Goal: Use online tool/utility: Utilize a website feature to perform a specific function

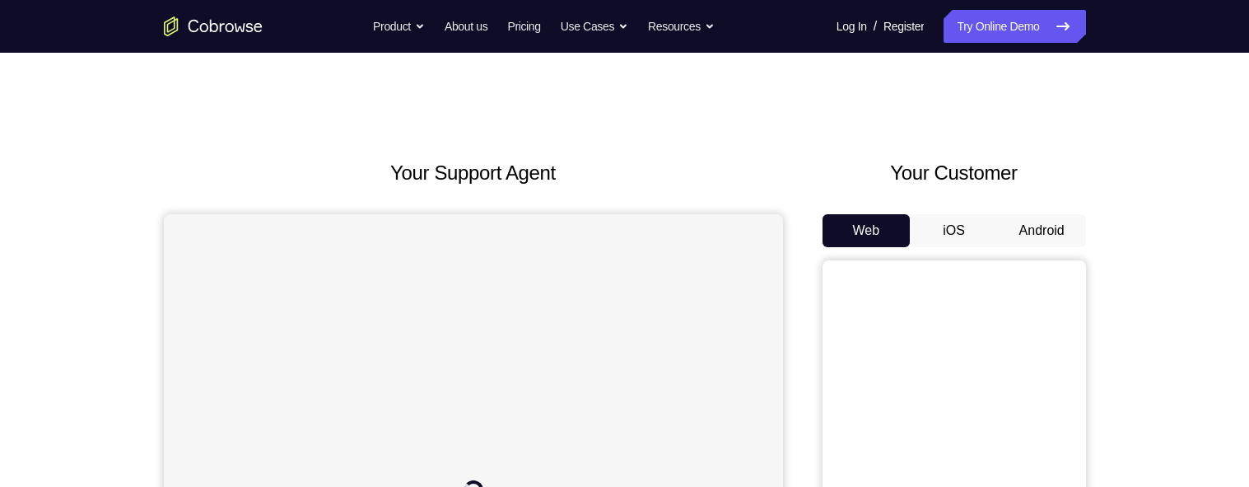
scroll to position [206, 0]
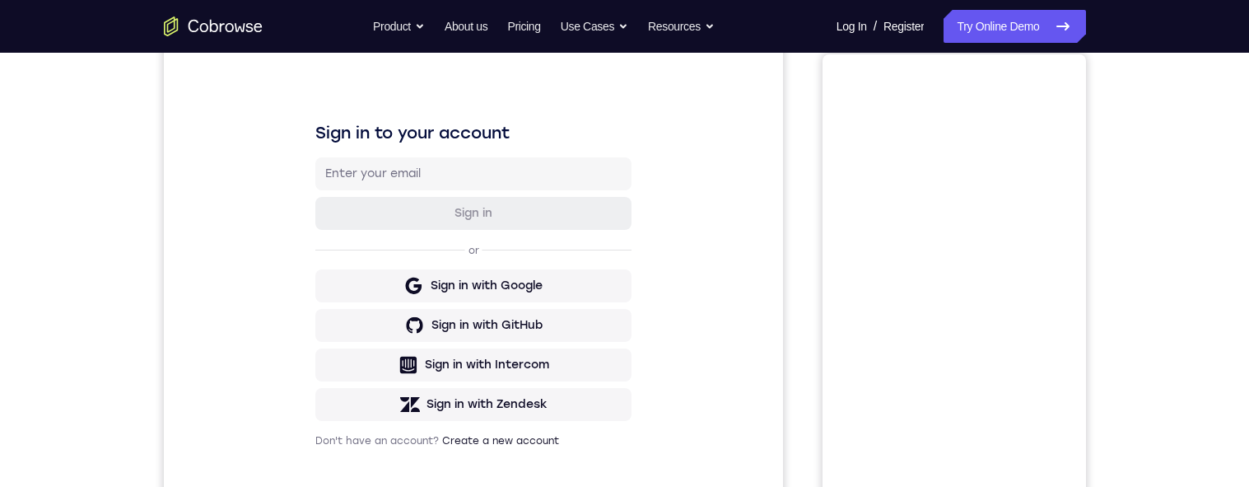
click at [1047, 41] on button "Android" at bounding box center [1042, 24] width 88 height 33
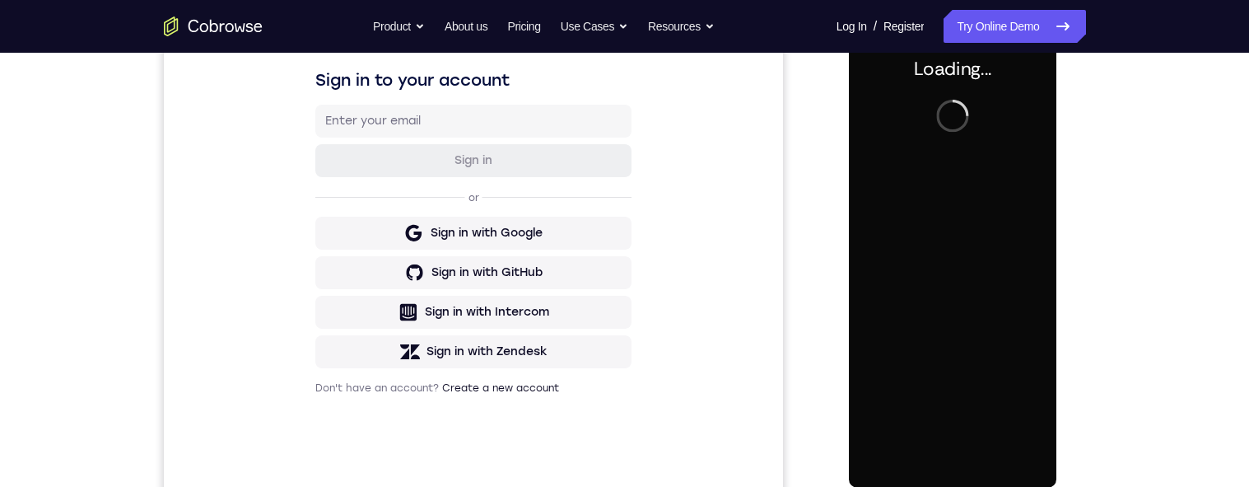
scroll to position [0, 0]
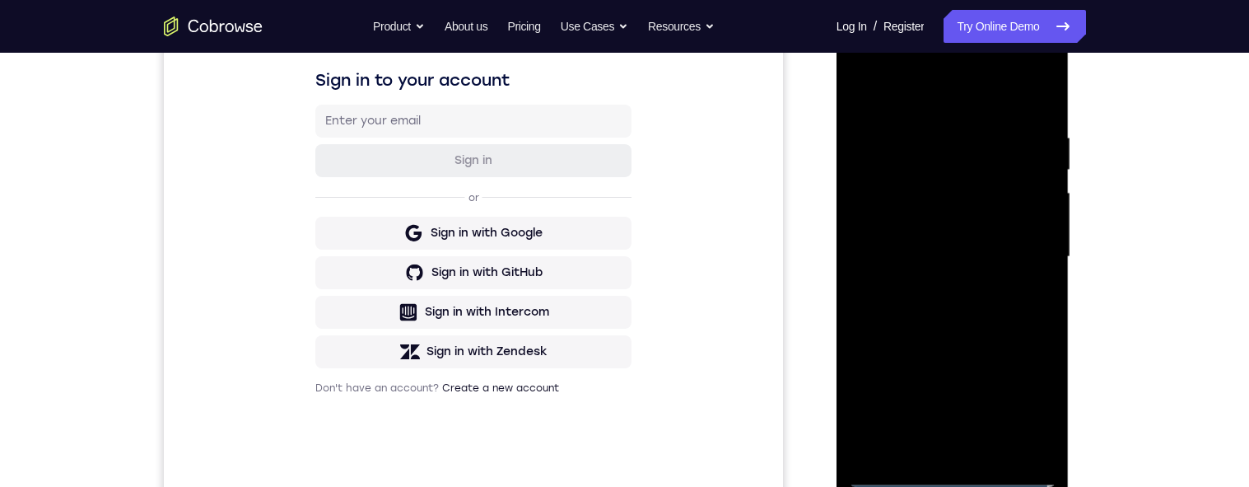
click at [950, 476] on div at bounding box center [952, 256] width 207 height 461
click at [1036, 405] on div at bounding box center [952, 256] width 207 height 461
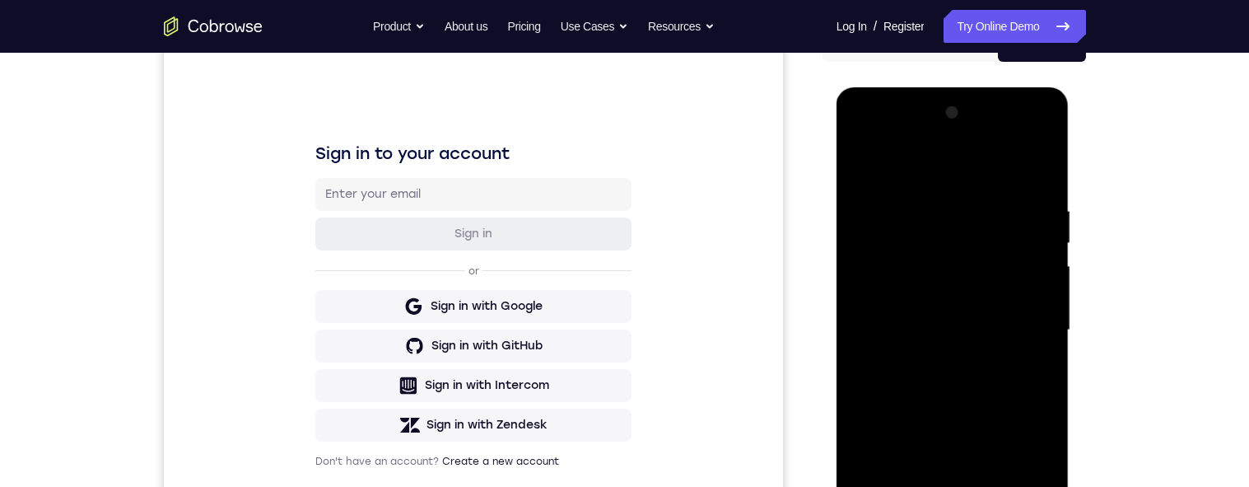
click at [952, 167] on div at bounding box center [952, 330] width 207 height 461
click at [1040, 328] on div at bounding box center [952, 330] width 207 height 461
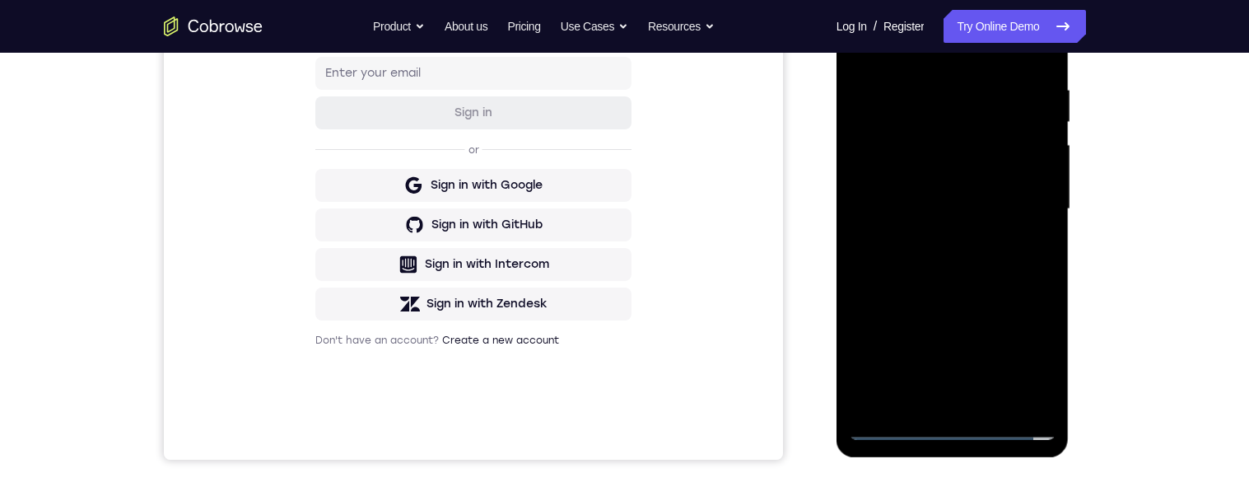
click at [929, 240] on div at bounding box center [952, 209] width 207 height 461
click at [891, 193] on div at bounding box center [952, 209] width 207 height 461
click at [890, 177] on div at bounding box center [952, 209] width 207 height 461
click at [1034, 175] on div at bounding box center [952, 209] width 207 height 461
click at [976, 207] on div at bounding box center [952, 209] width 207 height 461
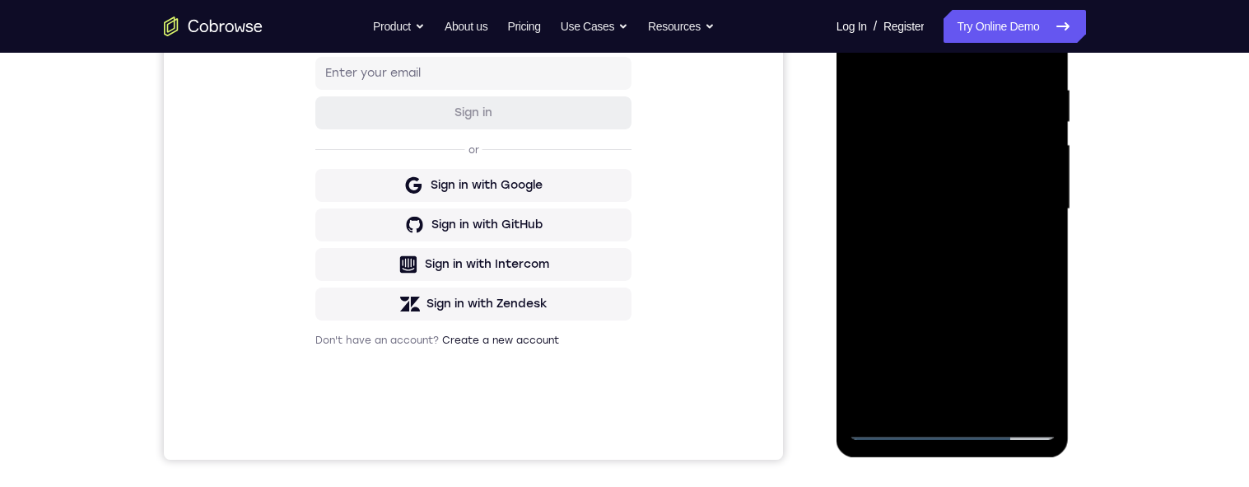
click at [961, 210] on div at bounding box center [952, 209] width 207 height 461
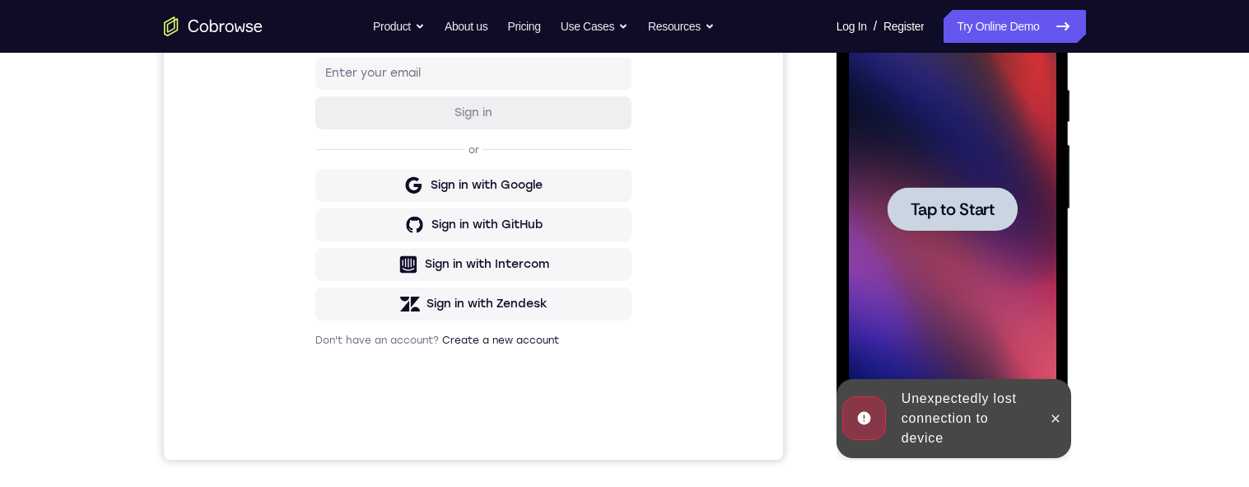
click at [961, 210] on span "Tap to Start" at bounding box center [952, 209] width 84 height 16
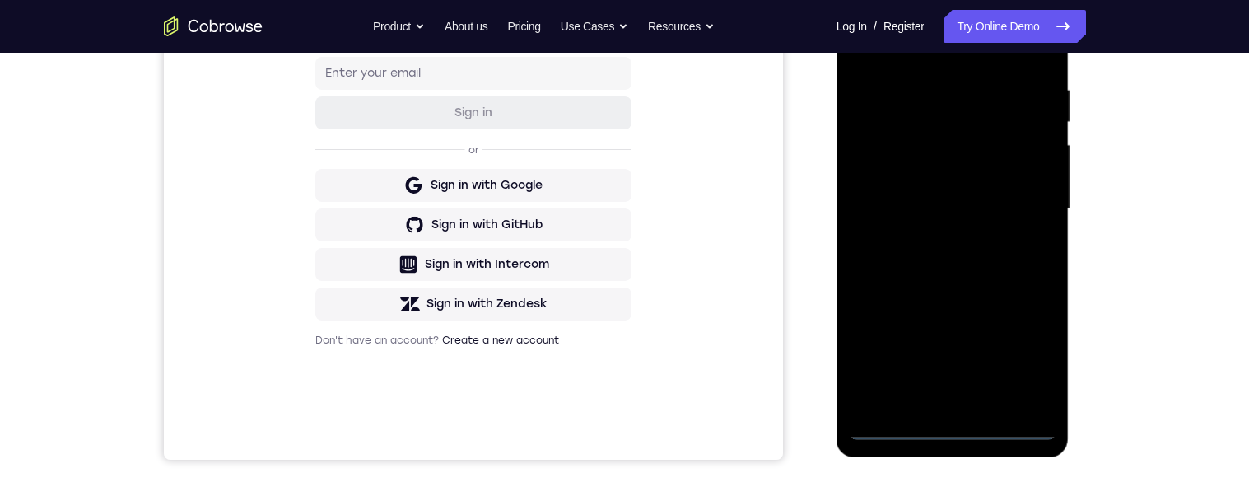
click at [952, 428] on div at bounding box center [952, 209] width 207 height 461
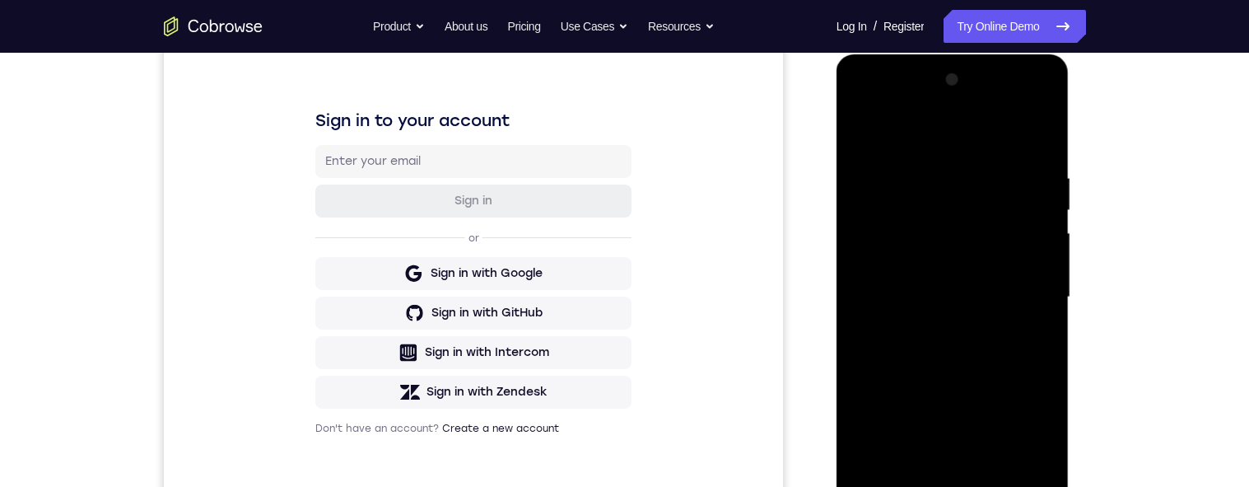
scroll to position [216, 0]
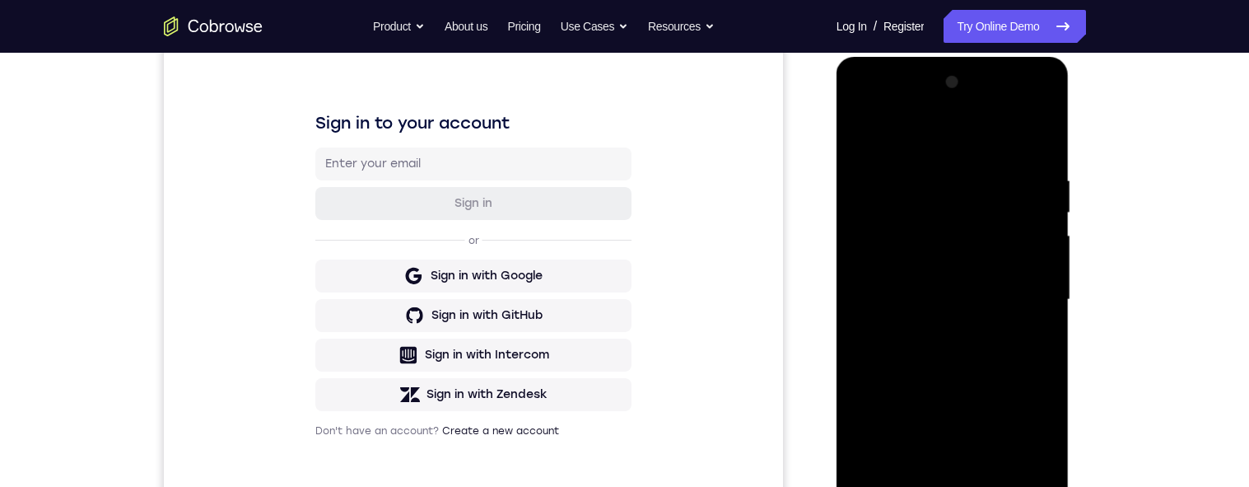
click at [1021, 451] on div at bounding box center [952, 299] width 207 height 461
click at [1023, 454] on div at bounding box center [952, 299] width 207 height 461
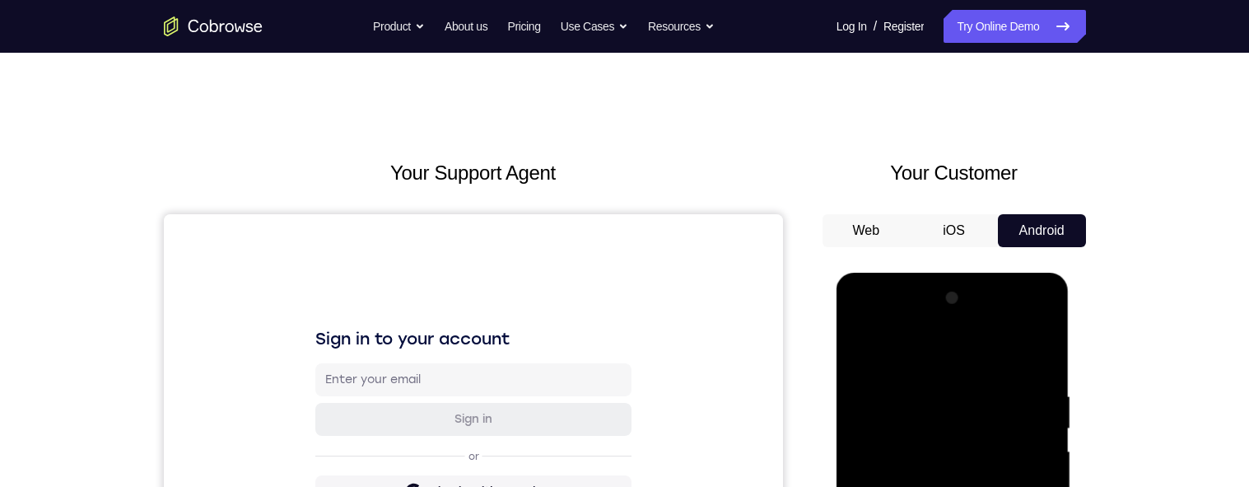
scroll to position [144, 0]
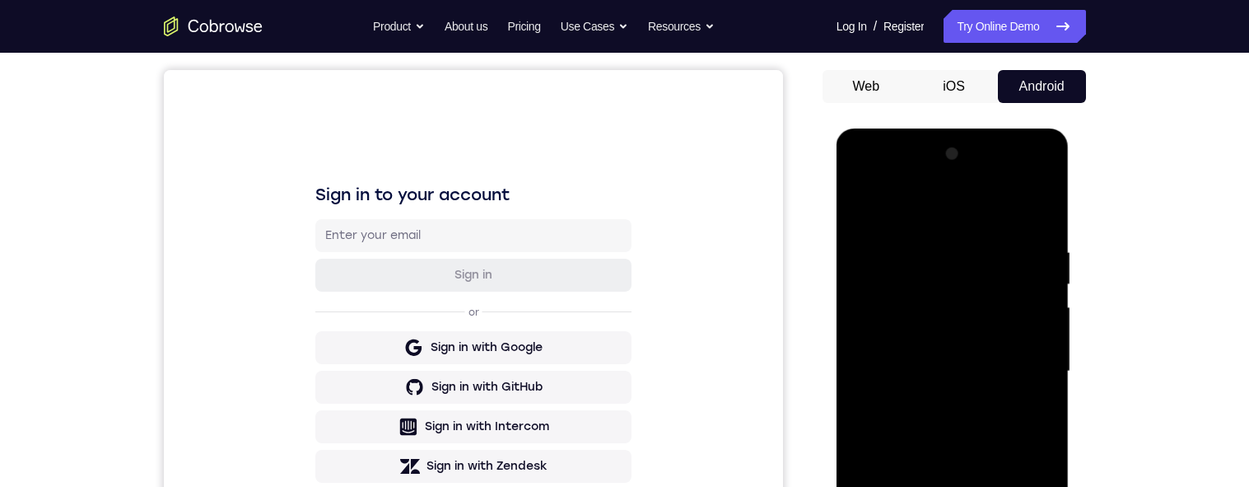
click at [960, 229] on div at bounding box center [952, 371] width 207 height 461
click at [897, 211] on div at bounding box center [952, 371] width 207 height 461
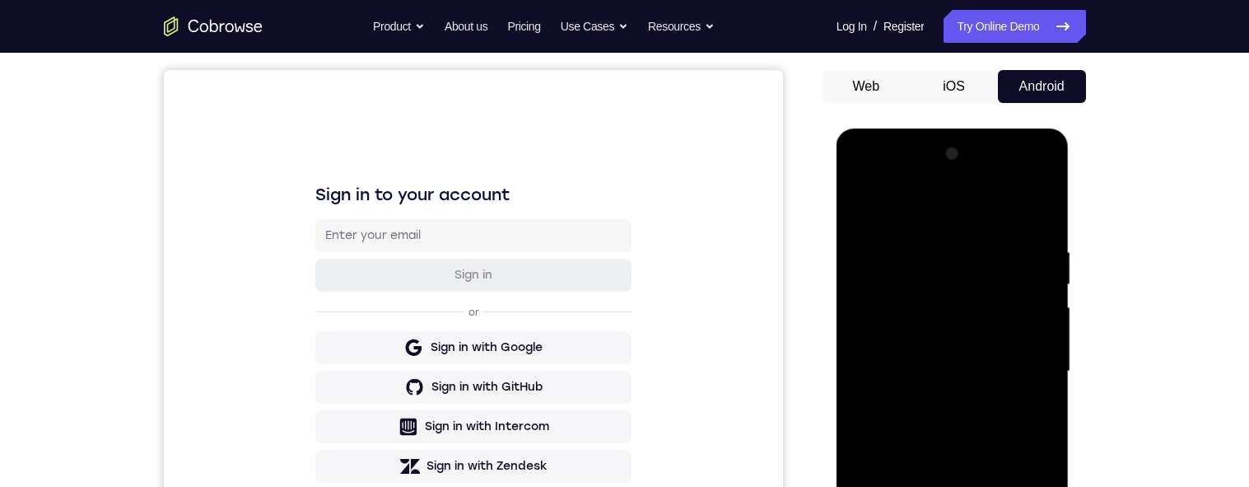
click at [897, 211] on div at bounding box center [952, 371] width 207 height 461
click at [1036, 370] on div at bounding box center [952, 371] width 207 height 461
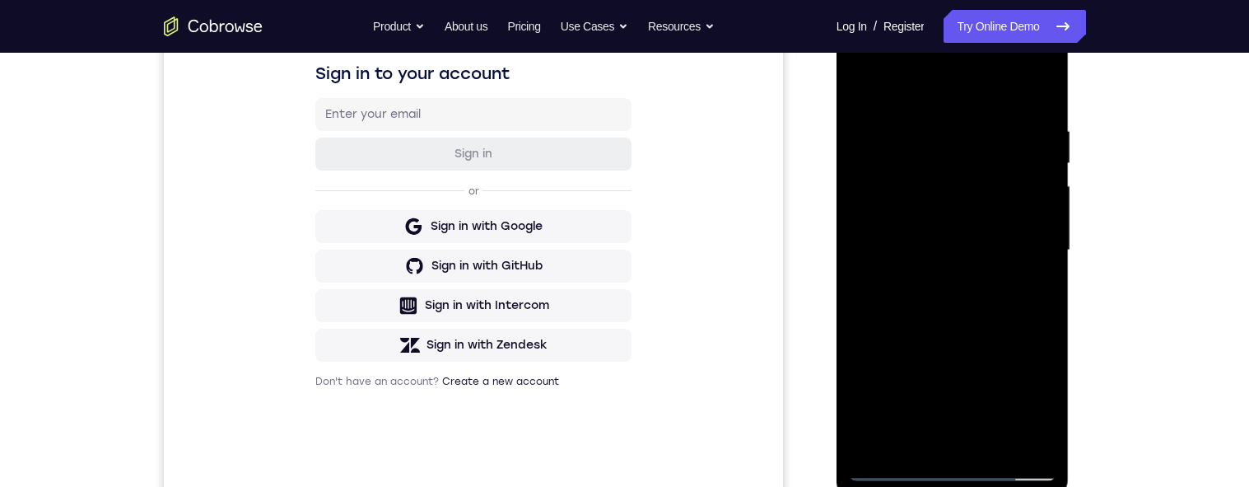
scroll to position [263, 0]
click at [934, 449] on div at bounding box center [952, 251] width 207 height 461
click at [933, 445] on div at bounding box center [952, 251] width 207 height 461
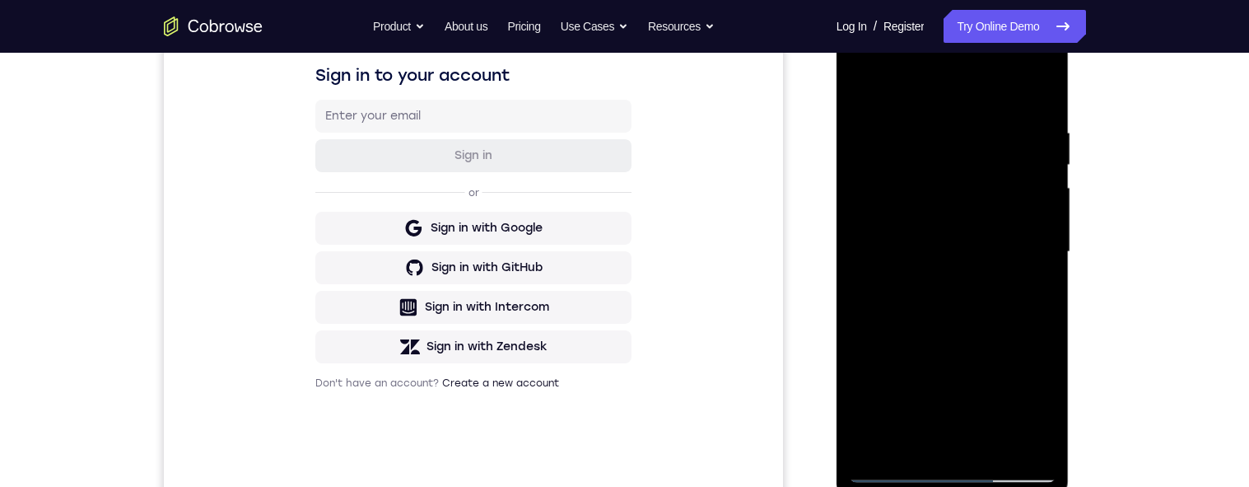
click at [882, 233] on div at bounding box center [952, 251] width 207 height 461
click at [857, 85] on div at bounding box center [952, 251] width 207 height 461
click at [860, 87] on div at bounding box center [952, 251] width 207 height 461
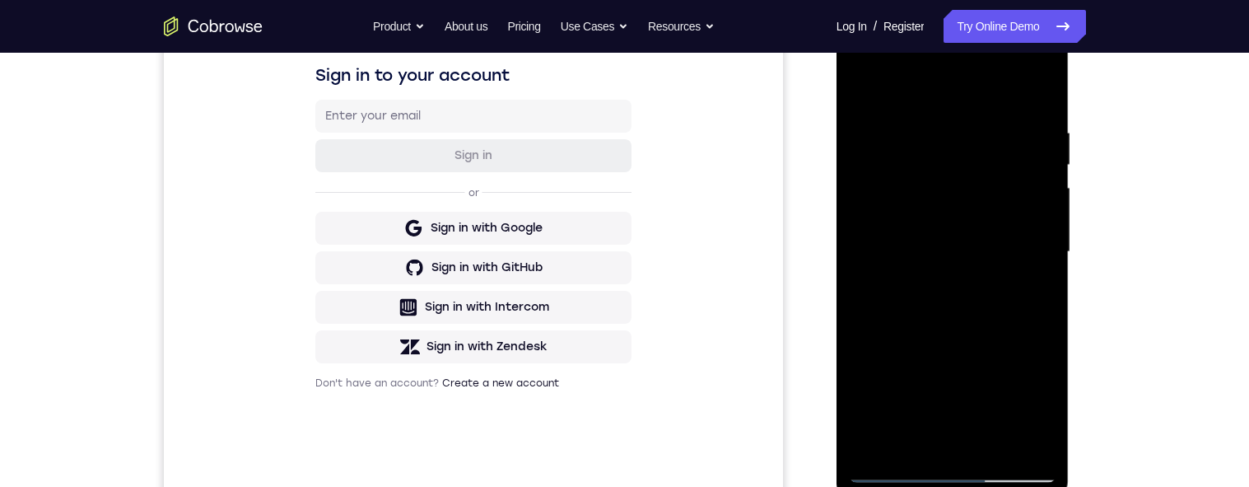
click at [860, 87] on div at bounding box center [952, 251] width 207 height 461
click at [896, 473] on div at bounding box center [952, 251] width 207 height 461
click at [891, 468] on div at bounding box center [952, 251] width 207 height 461
click at [991, 235] on div at bounding box center [952, 251] width 207 height 461
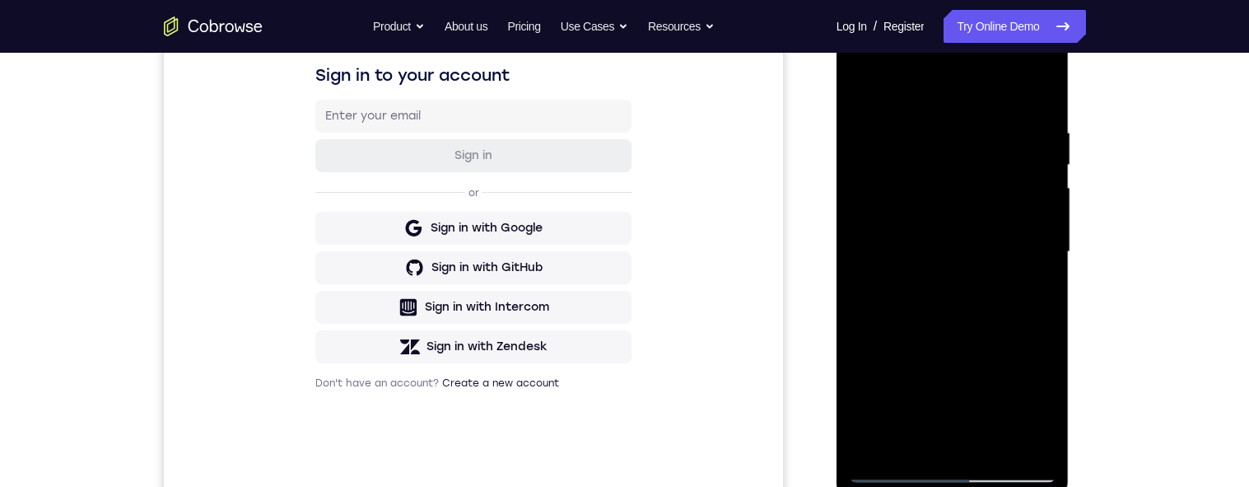
click at [871, 200] on div at bounding box center [952, 251] width 207 height 461
click at [864, 202] on div at bounding box center [952, 251] width 207 height 461
click at [860, 198] on div at bounding box center [952, 251] width 207 height 461
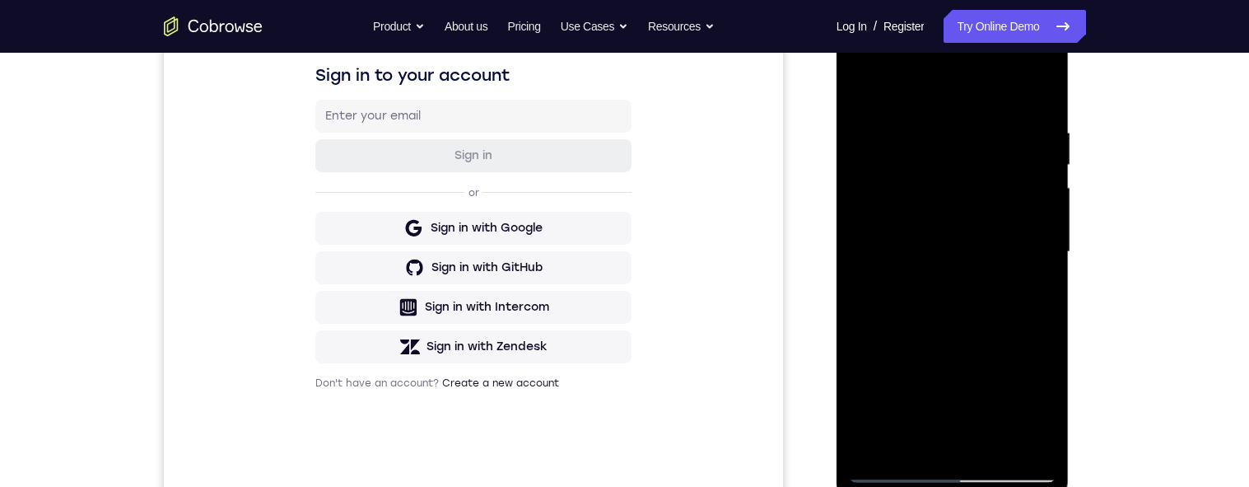
click at [861, 196] on div at bounding box center [952, 251] width 207 height 461
click at [875, 99] on div at bounding box center [952, 251] width 207 height 461
click at [894, 473] on div at bounding box center [952, 251] width 207 height 461
click at [933, 446] on div at bounding box center [952, 251] width 207 height 461
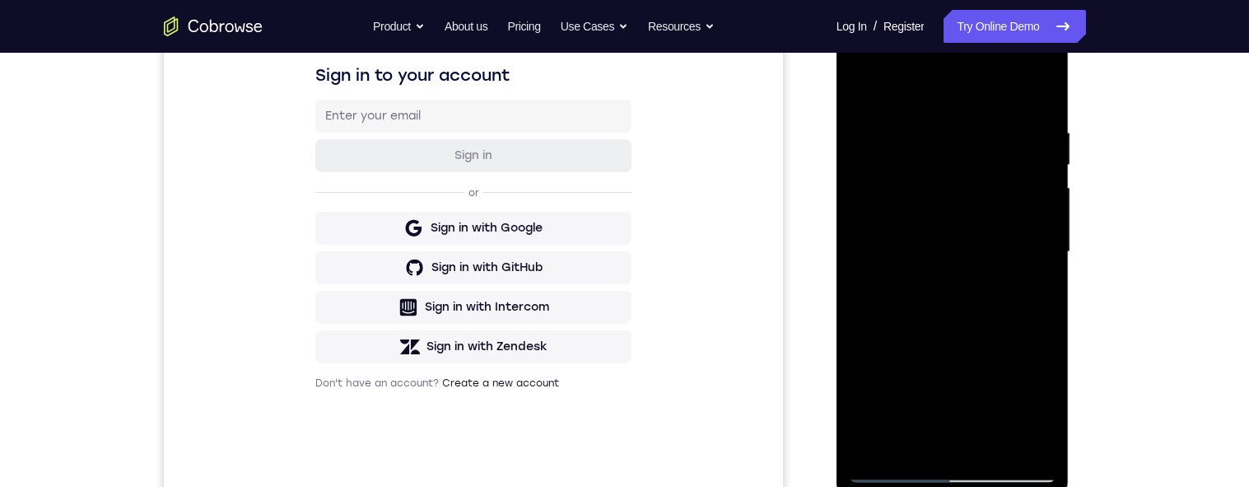
click at [1017, 249] on div at bounding box center [952, 251] width 207 height 461
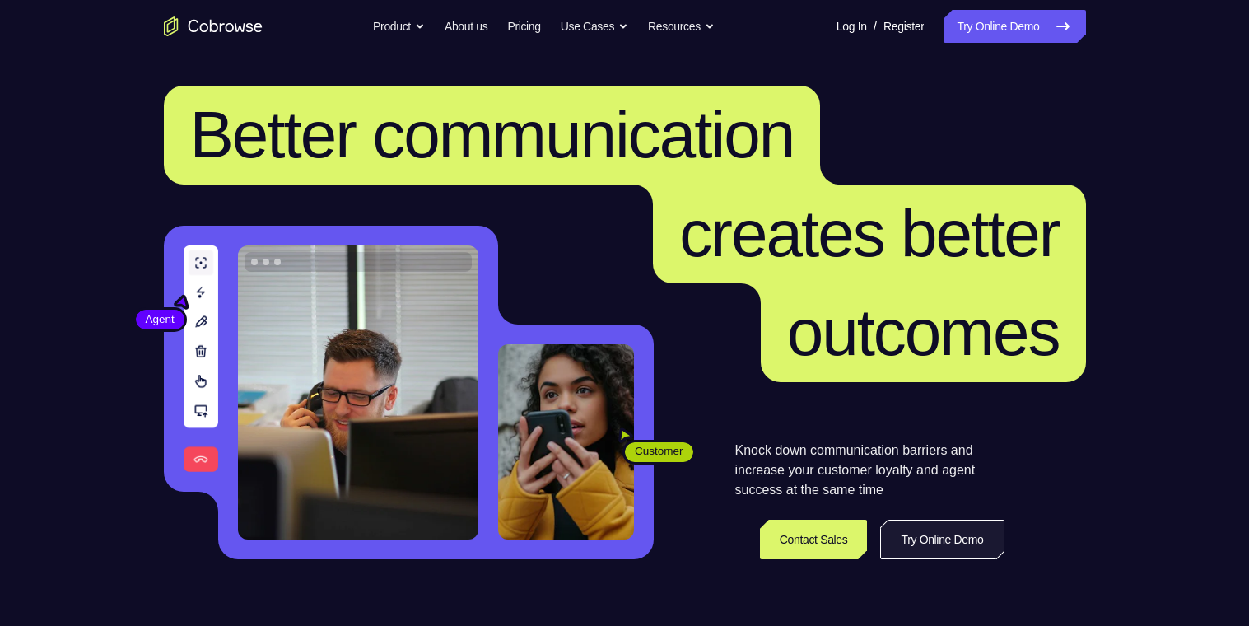
click at [961, 547] on link "Try Online Demo" at bounding box center [941, 539] width 123 height 40
click at [964, 538] on link "Try Online Demo" at bounding box center [941, 539] width 123 height 40
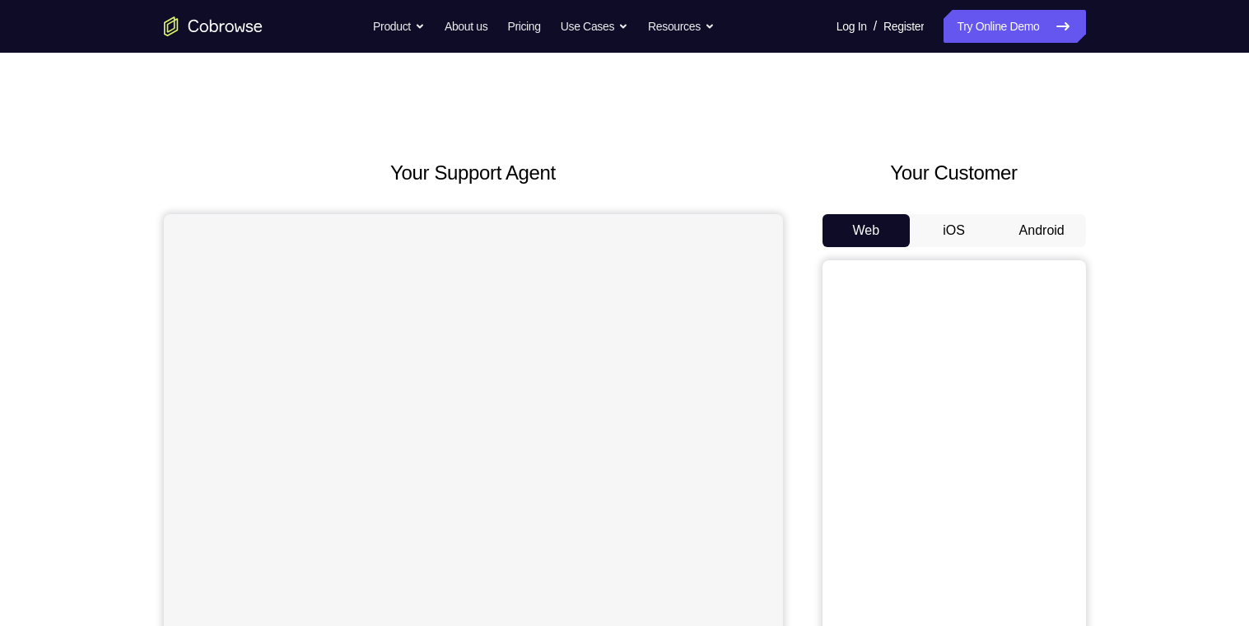
click at [1059, 214] on button "Android" at bounding box center [1042, 230] width 88 height 33
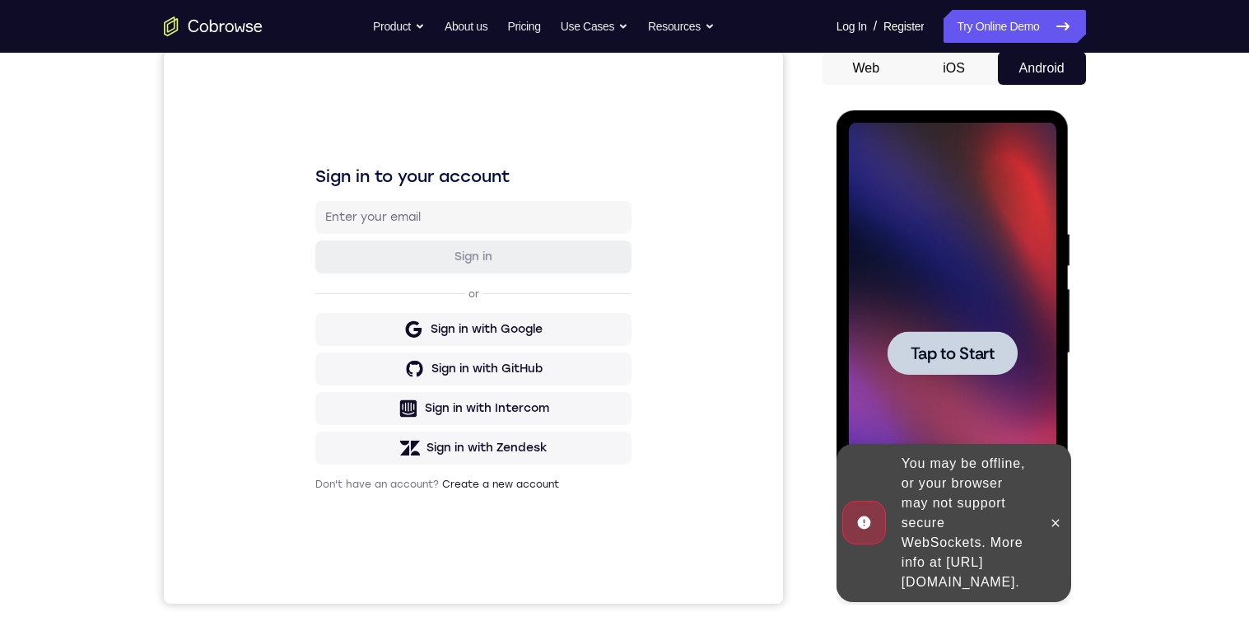
scroll to position [155, 0]
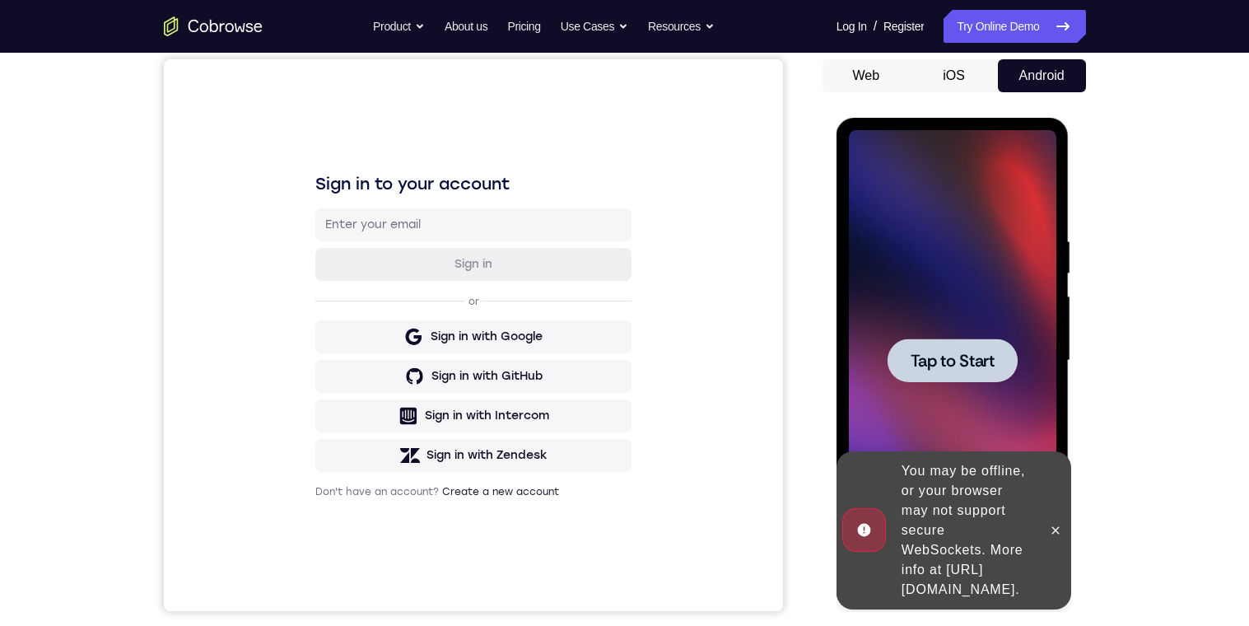
drag, startPoint x: 963, startPoint y: 347, endPoint x: 1453, endPoint y: 284, distance: 493.8
click at [963, 347] on div at bounding box center [952, 360] width 130 height 44
click at [959, 359] on span "Tap to Start" at bounding box center [952, 360] width 84 height 16
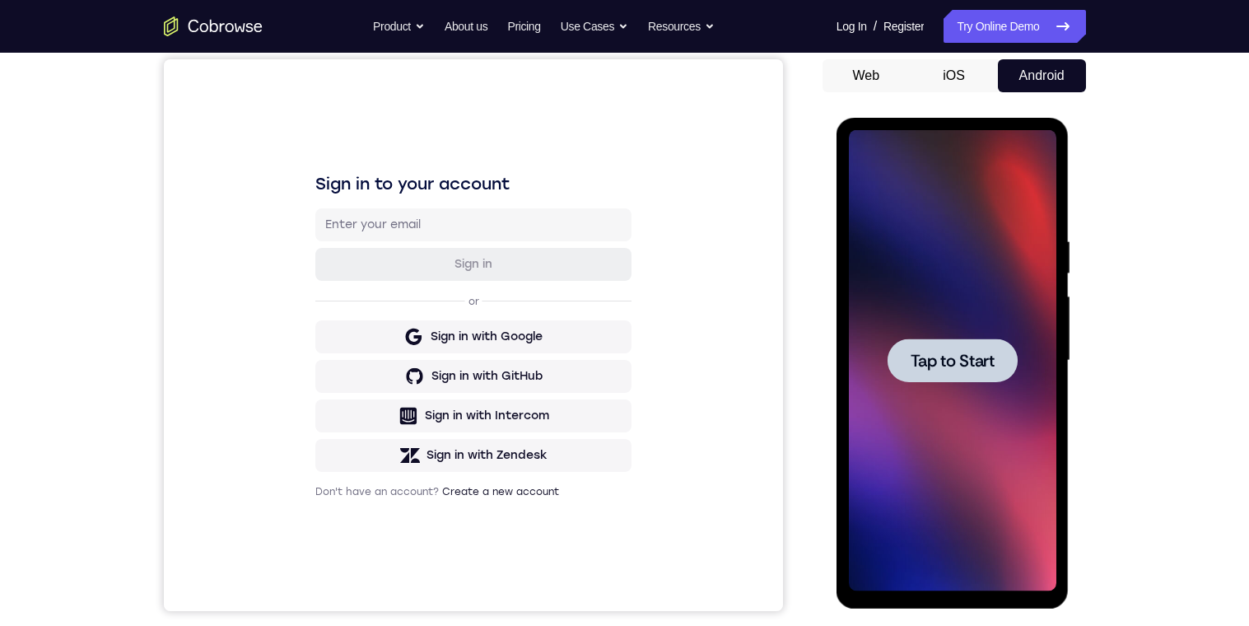
click at [939, 204] on div at bounding box center [952, 360] width 207 height 461
click at [926, 355] on span "Tap to Start" at bounding box center [952, 360] width 84 height 16
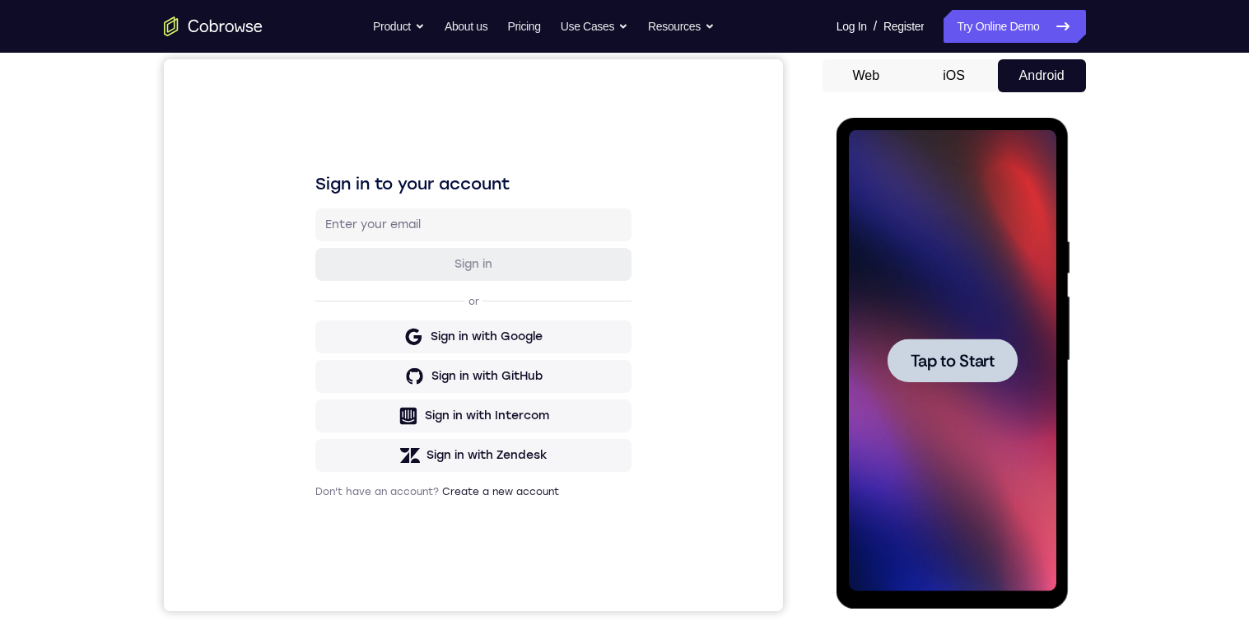
click at [926, 355] on span "Tap to Start" at bounding box center [952, 360] width 84 height 16
click at [966, 416] on div at bounding box center [952, 360] width 207 height 461
click at [864, 79] on button "Web" at bounding box center [866, 75] width 88 height 33
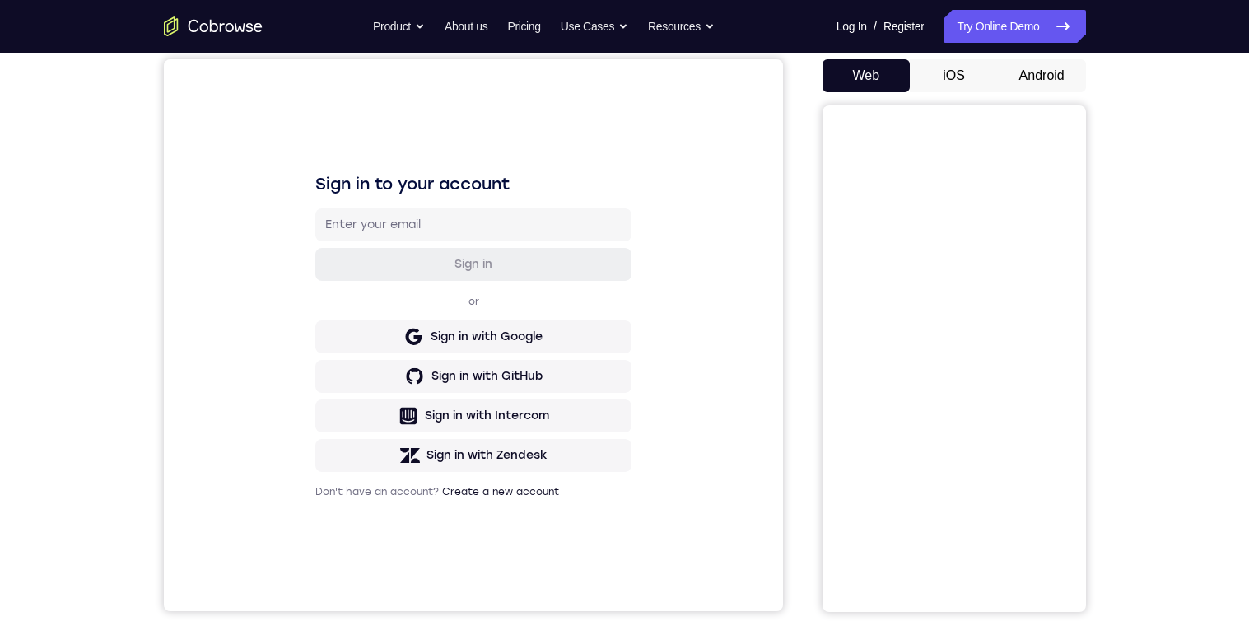
click at [952, 66] on button "iOS" at bounding box center [954, 75] width 88 height 33
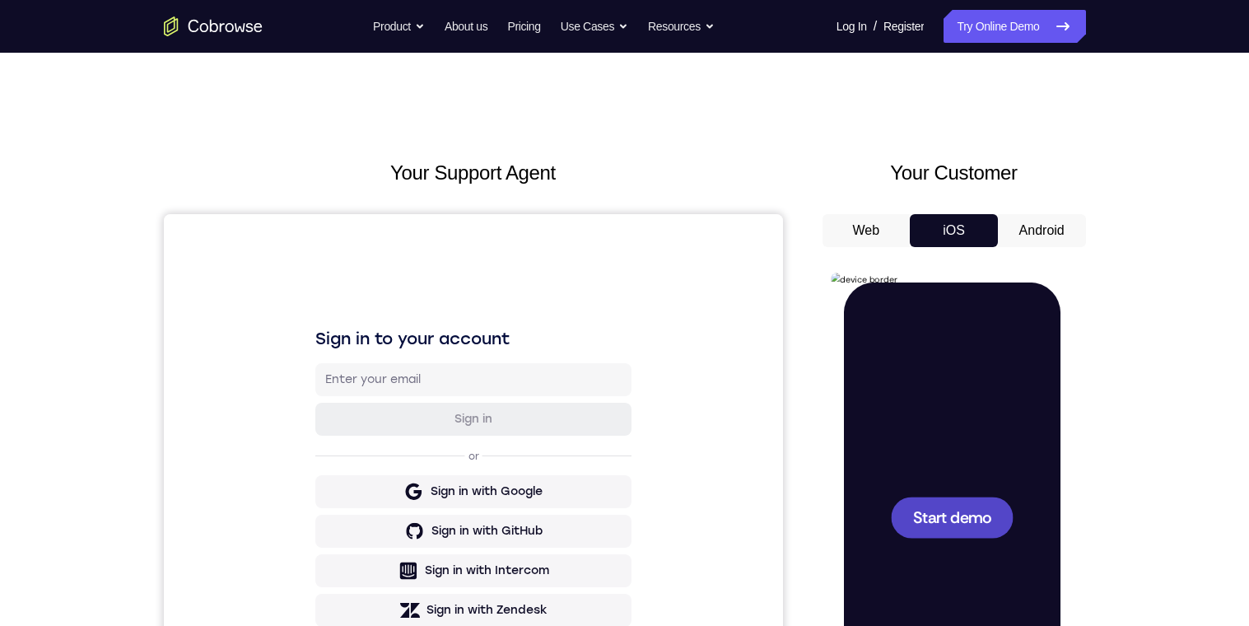
scroll to position [0, 0]
click at [961, 514] on span "Start demo" at bounding box center [951, 517] width 78 height 16
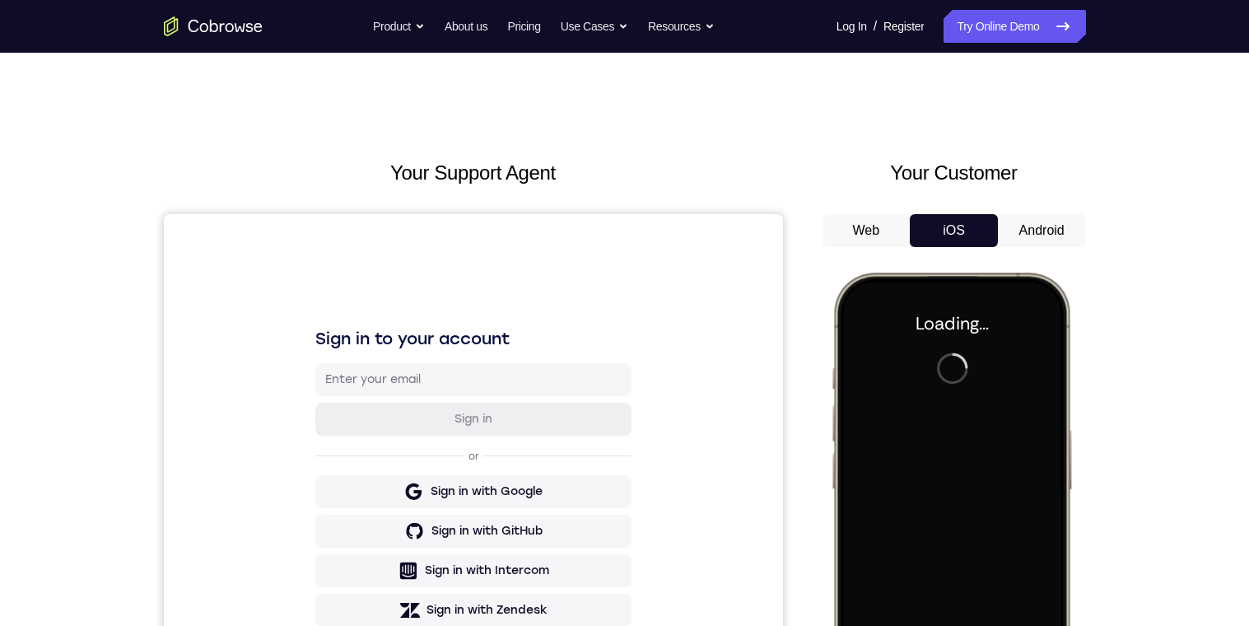
click at [1041, 225] on button "Android" at bounding box center [1042, 230] width 88 height 33
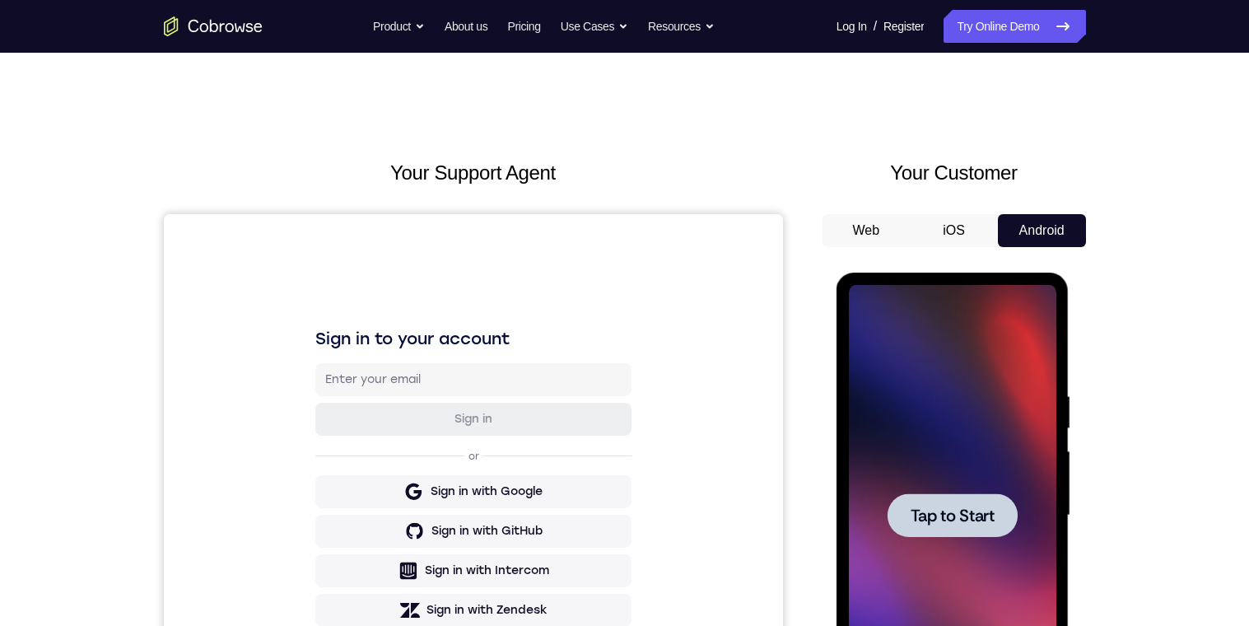
click at [949, 528] on div at bounding box center [952, 515] width 130 height 44
click at [952, 524] on span "Tap to Start" at bounding box center [952, 515] width 84 height 16
click at [924, 507] on span "Tap to Start" at bounding box center [952, 515] width 84 height 16
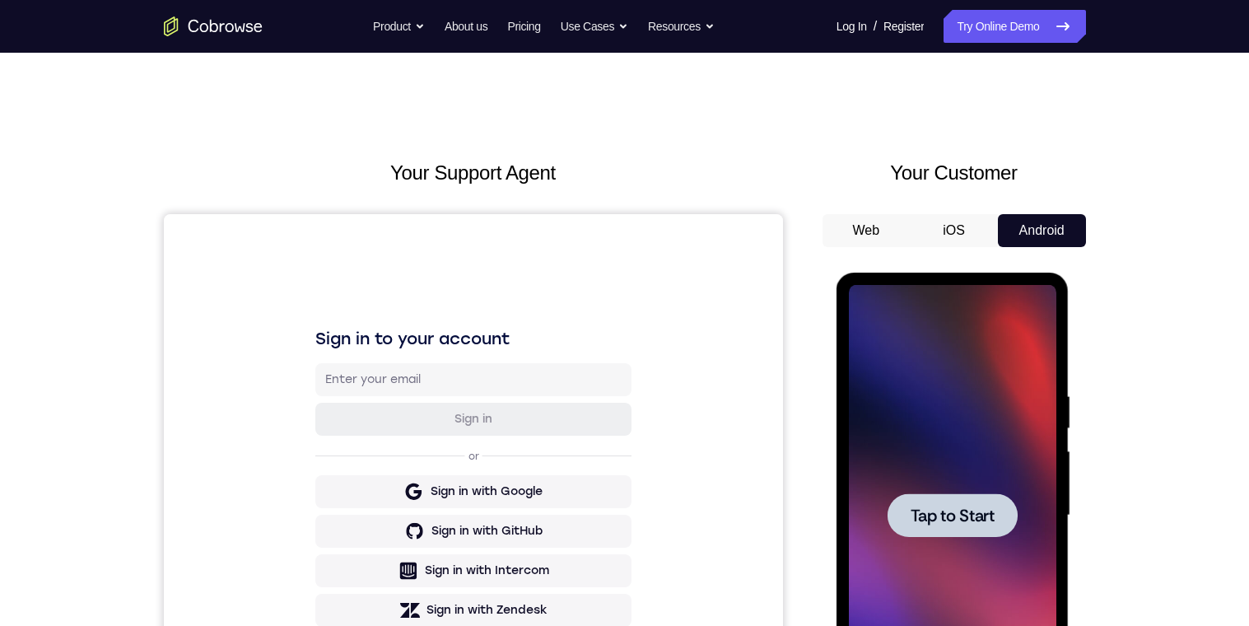
click at [924, 507] on span "Tap to Start" at bounding box center [952, 515] width 84 height 16
click at [953, 231] on button "iOS" at bounding box center [954, 230] width 88 height 33
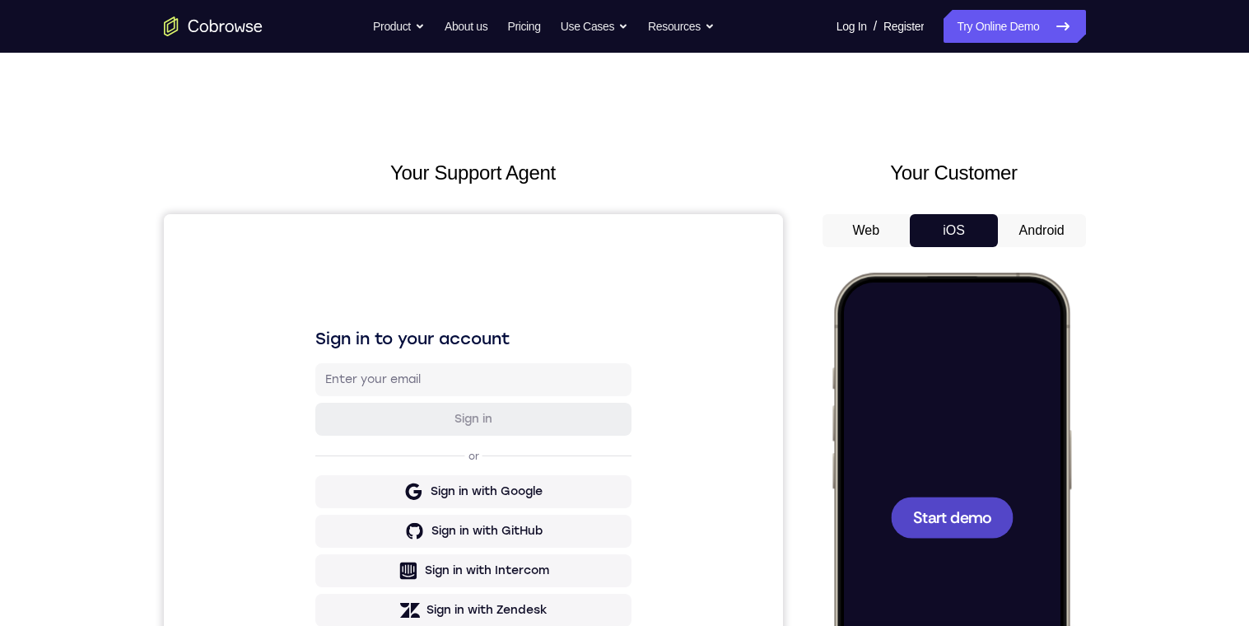
click at [913, 510] on span "Start demo" at bounding box center [951, 517] width 78 height 16
click at [929, 516] on span "Start demo" at bounding box center [951, 517] width 78 height 16
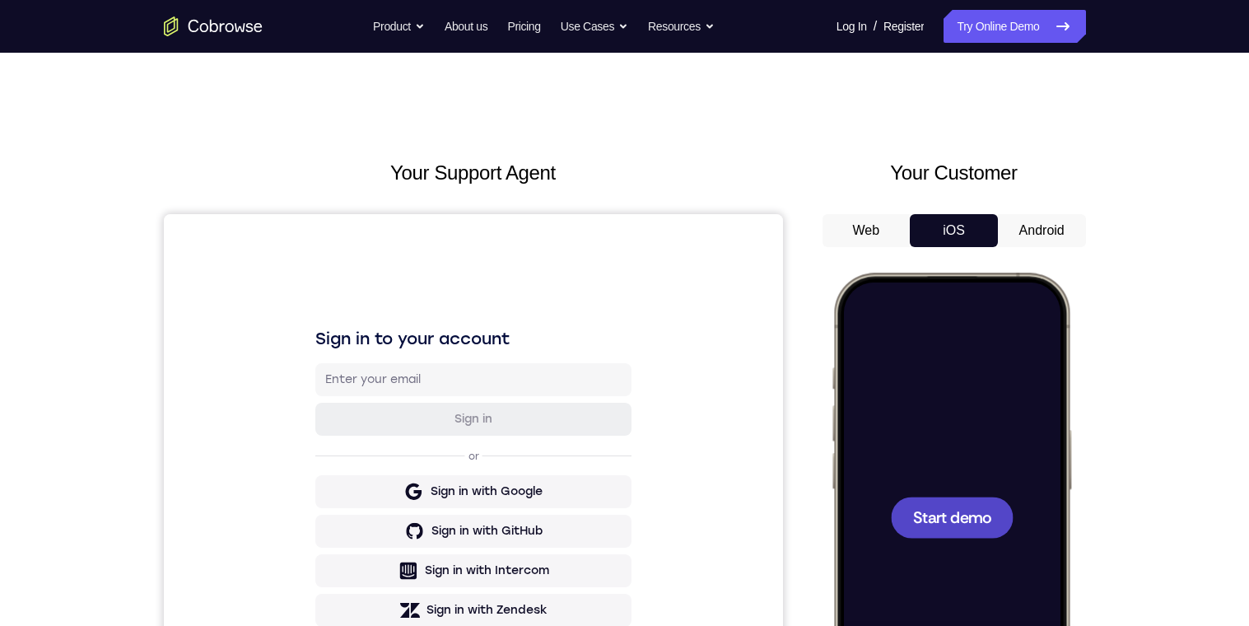
click at [929, 516] on span "Start demo" at bounding box center [951, 517] width 78 height 16
click at [912, 510] on span "Start demo" at bounding box center [951, 517] width 78 height 16
click at [929, 515] on span "Start demo" at bounding box center [951, 517] width 78 height 16
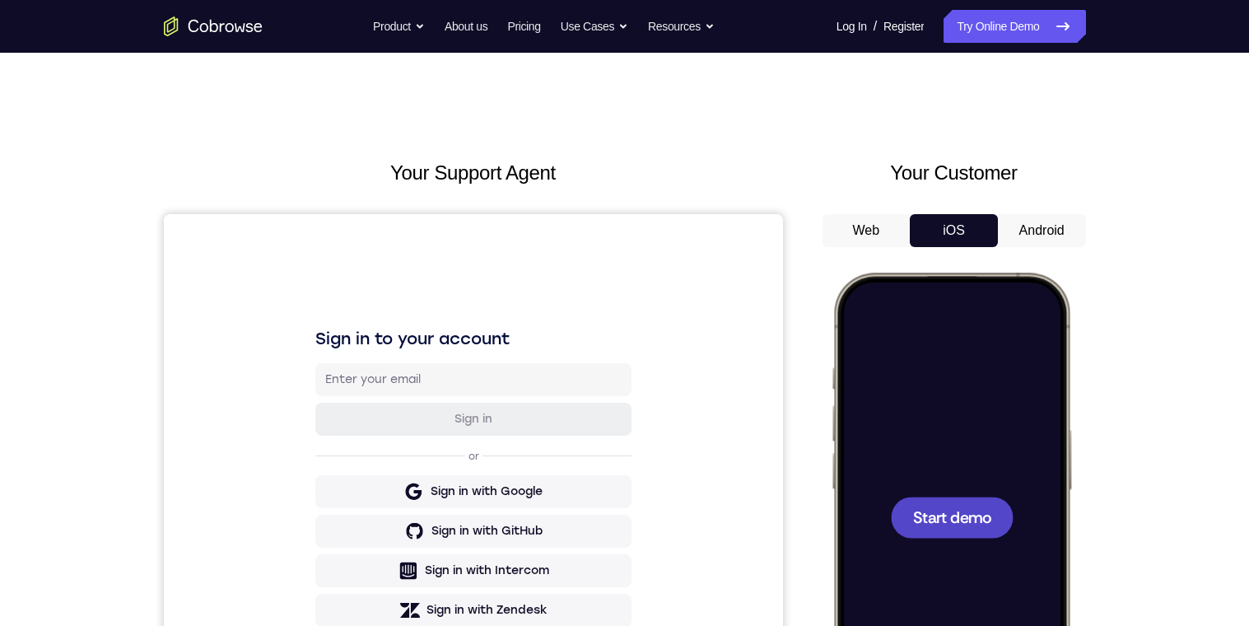
click at [929, 515] on span "Start demo" at bounding box center [951, 517] width 78 height 16
click at [1031, 235] on button "Android" at bounding box center [1042, 230] width 88 height 33
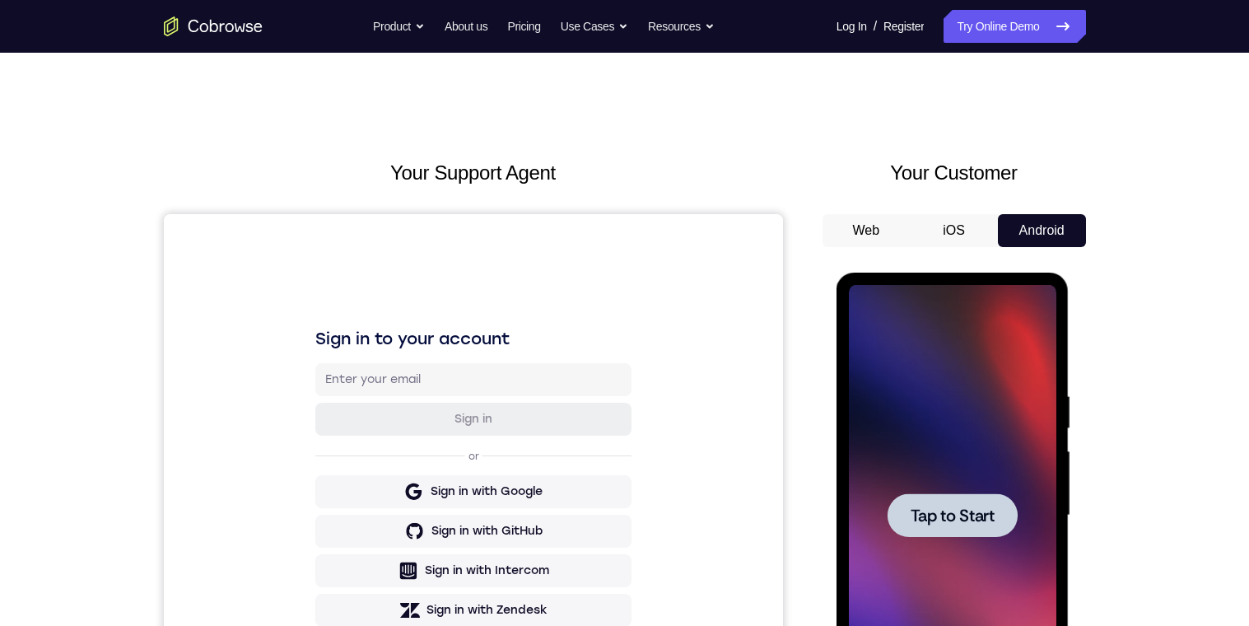
click at [945, 528] on div at bounding box center [952, 515] width 130 height 44
click at [947, 514] on span "Tap to Start" at bounding box center [952, 515] width 84 height 16
